Goal: Task Accomplishment & Management: Complete application form

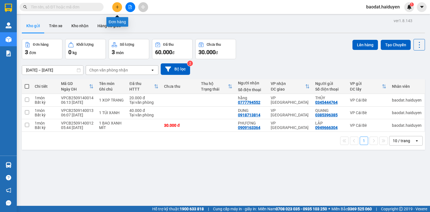
click at [116, 5] on icon "plus" at bounding box center [117, 7] width 4 height 4
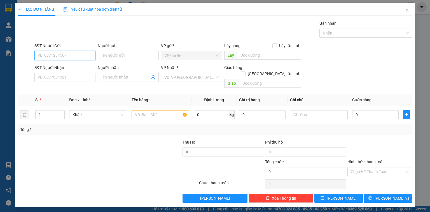
click at [73, 56] on input "SĐT Người Gửi" at bounding box center [64, 55] width 61 height 9
type input "9179"
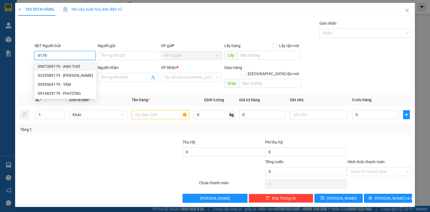
drag, startPoint x: 56, startPoint y: 54, endPoint x: 8, endPoint y: 56, distance: 48.2
click at [8, 56] on div "TẠO ĐƠN HÀNG Yêu cầu xuất hóa đơn điện tử Transit Pickup Surcharge Ids Transit …" at bounding box center [215, 106] width 430 height 212
click at [75, 29] on div "Gói vận chuyển * Tiêu chuẩn Gán nhãn Nhãn" at bounding box center [223, 30] width 380 height 20
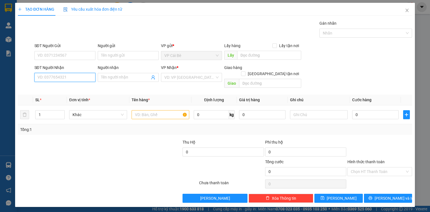
click at [66, 77] on input "SĐT Người Nhận" at bounding box center [64, 77] width 61 height 9
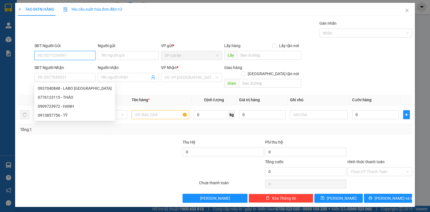
click at [43, 55] on input "SĐT Người Gửi" at bounding box center [64, 55] width 61 height 9
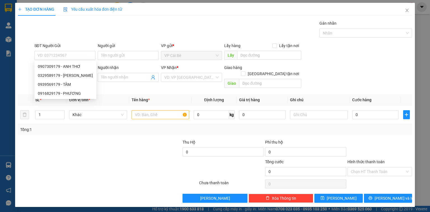
click at [93, 22] on div "Gói vận chuyển * Tiêu chuẩn Gán nhãn Nhãn" at bounding box center [223, 30] width 380 height 20
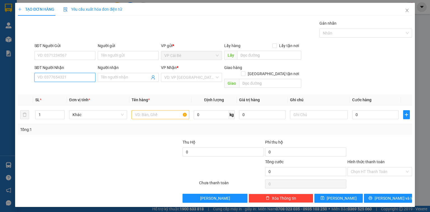
click at [64, 80] on input "SĐT Người Nhận" at bounding box center [64, 77] width 61 height 9
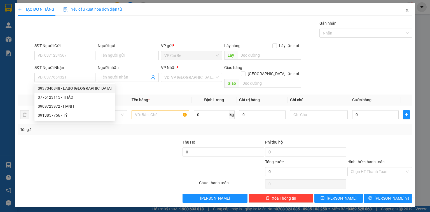
click at [406, 10] on icon "close" at bounding box center [407, 10] width 3 height 3
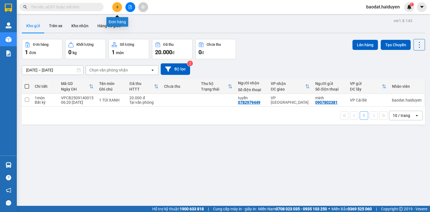
click at [114, 6] on button at bounding box center [117, 7] width 10 height 10
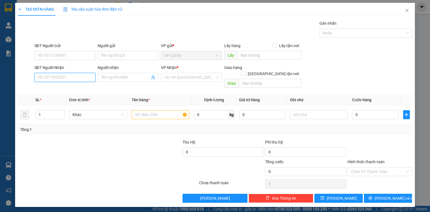
click at [63, 79] on input "SĐT Người Nhận" at bounding box center [64, 77] width 61 height 9
type input "0932160947"
drag, startPoint x: 115, startPoint y: 79, endPoint x: 116, endPoint y: 73, distance: 6.7
click at [115, 79] on input "Người nhận" at bounding box center [125, 77] width 49 height 6
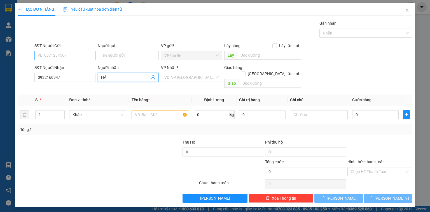
type input "HẢI"
click at [66, 53] on input "SĐT Người Gửi" at bounding box center [64, 55] width 61 height 9
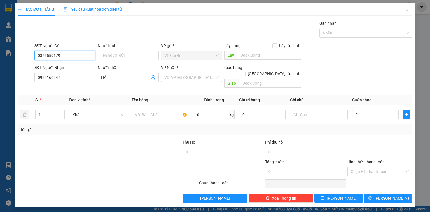
type input "0355559179"
click at [190, 77] on input "search" at bounding box center [189, 77] width 50 height 8
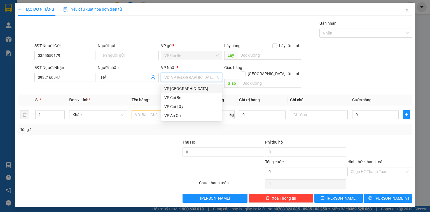
click at [183, 89] on div "VP Sài Gòn" at bounding box center [191, 88] width 54 height 6
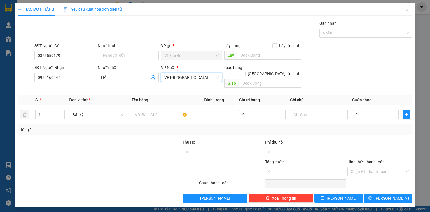
click at [91, 159] on div at bounding box center [74, 169] width 115 height 20
click at [142, 110] on input "text" at bounding box center [161, 114] width 58 height 9
type input "1 TÚI"
click at [218, 126] on div "Tổng: 1" at bounding box center [215, 129] width 390 height 6
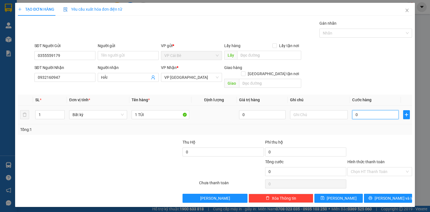
drag, startPoint x: 368, startPoint y: 108, endPoint x: 365, endPoint y: 110, distance: 3.2
click at [367, 110] on input "0" at bounding box center [375, 114] width 46 height 9
type input "02"
type input "2"
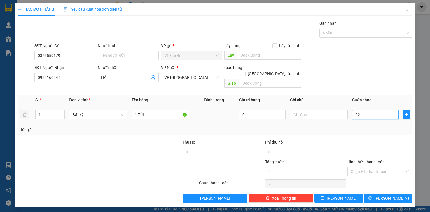
type input "020"
type input "20"
click at [366, 79] on div "SĐT Người Nhận 0932160947 Người nhận HẢI VP Nhận * VP Sài Gòn Giao hàng Giao tậ…" at bounding box center [223, 77] width 380 height 26
type input "20.000"
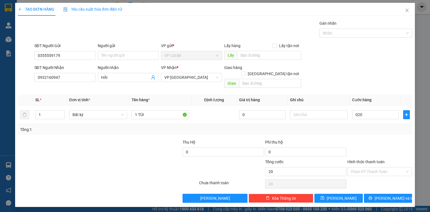
type input "20.000"
click at [155, 110] on input "1 TÚI" at bounding box center [161, 114] width 58 height 9
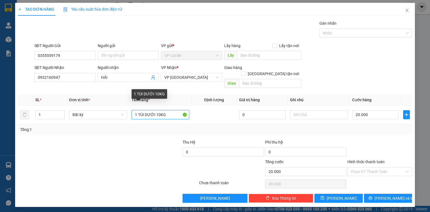
type input "1 TÚI DƯỚI 10KG"
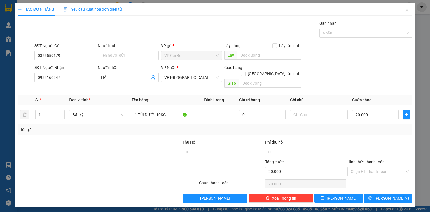
click at [324, 72] on div "SĐT Người Nhận 0932160947 Người nhận HẢI VP Nhận * VP Sài Gòn Giao hàng Giao tậ…" at bounding box center [223, 77] width 380 height 26
click at [296, 110] on input "text" at bounding box center [319, 114] width 58 height 9
type input "SG COI LẠI"
click at [405, 10] on icon "close" at bounding box center [407, 10] width 4 height 4
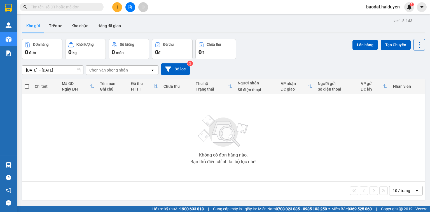
click at [54, 7] on input "text" at bounding box center [64, 7] width 66 height 6
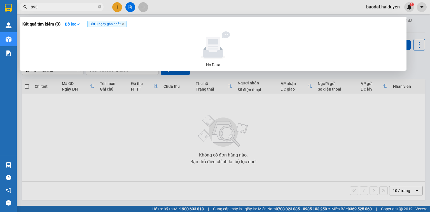
type input "8939"
click at [99, 7] on icon "close-circle" at bounding box center [99, 6] width 3 height 3
type input "4879"
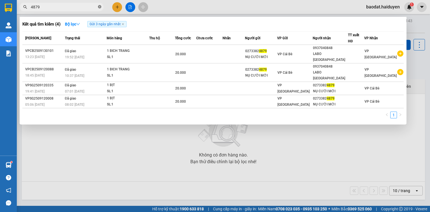
click at [100, 6] on icon "close-circle" at bounding box center [99, 6] width 3 height 3
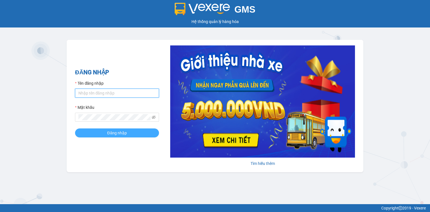
type input "baodat.haiduyen"
click at [124, 135] on span "Đăng nhập" at bounding box center [117, 133] width 20 height 6
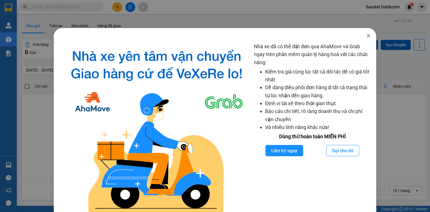
click at [366, 36] on icon "close" at bounding box center [368, 35] width 4 height 4
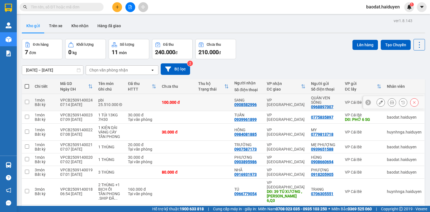
click at [390, 100] on icon at bounding box center [392, 102] width 4 height 4
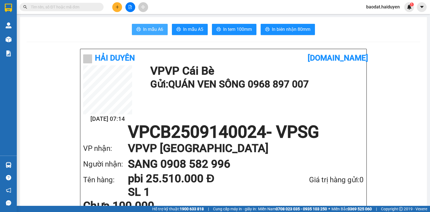
click at [146, 30] on span "In mẫu A6" at bounding box center [153, 29] width 20 height 7
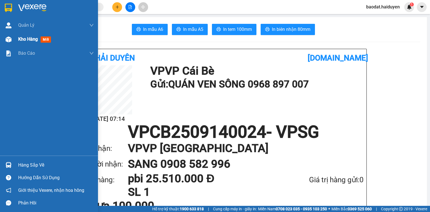
click at [38, 39] on span "Kho hàng" at bounding box center [28, 38] width 20 height 5
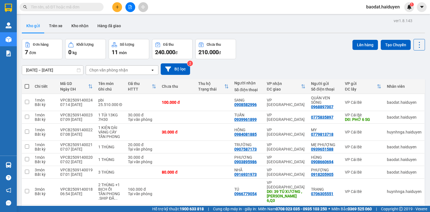
click at [70, 9] on input "text" at bounding box center [64, 7] width 66 height 6
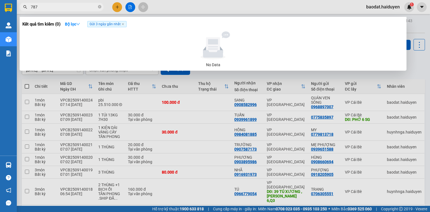
type input "7879"
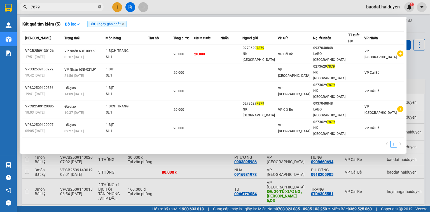
click at [100, 8] on icon "close-circle" at bounding box center [99, 6] width 3 height 3
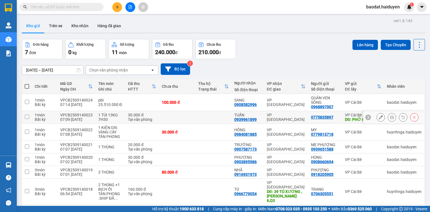
click at [402, 116] on icon at bounding box center [403, 116] width 3 height 3
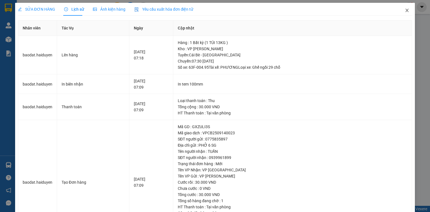
click at [405, 10] on icon "close" at bounding box center [407, 10] width 4 height 4
